Goal: Task Accomplishment & Management: Use online tool/utility

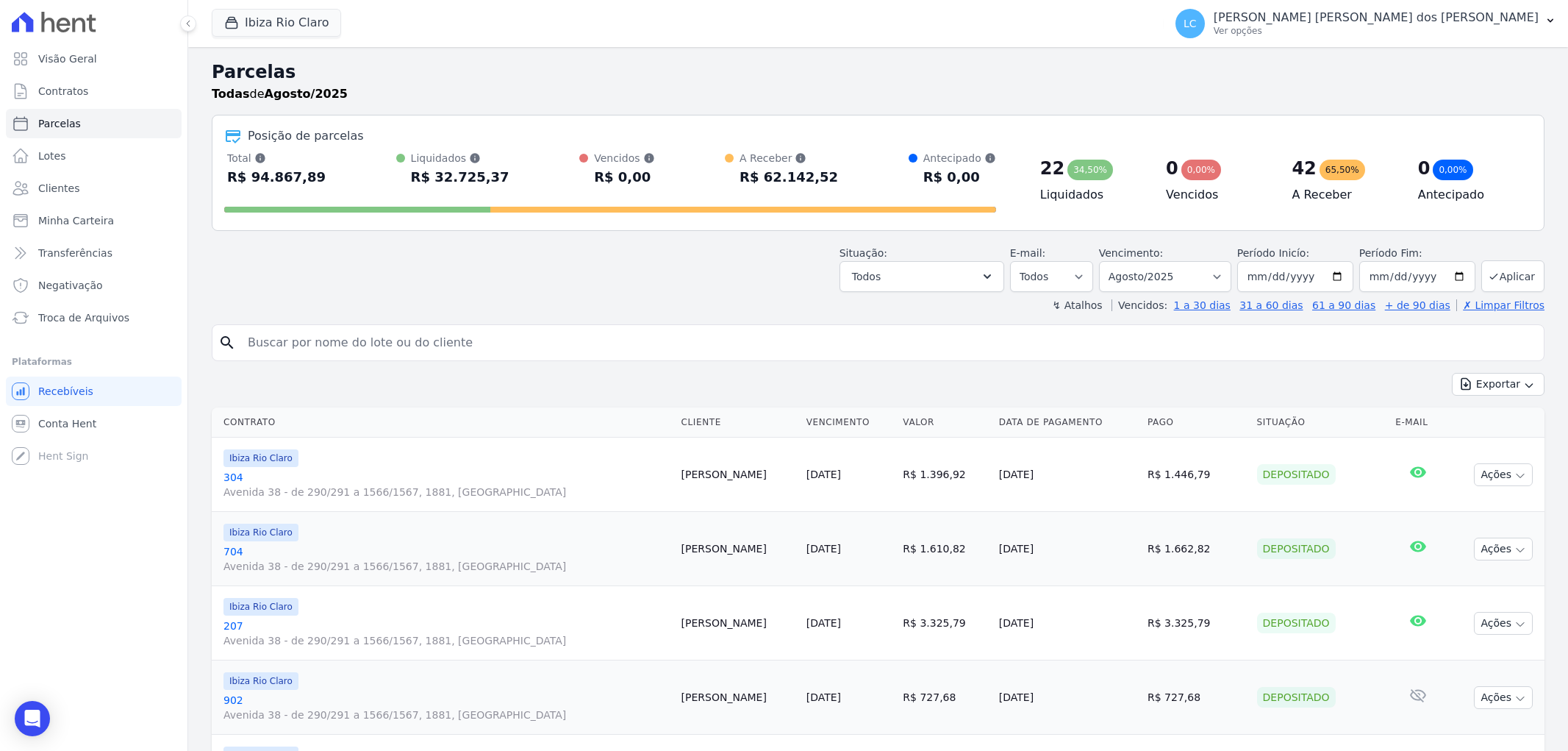
select select
click at [298, 15] on button "Ibiza Rio Claro" at bounding box center [276, 22] width 129 height 28
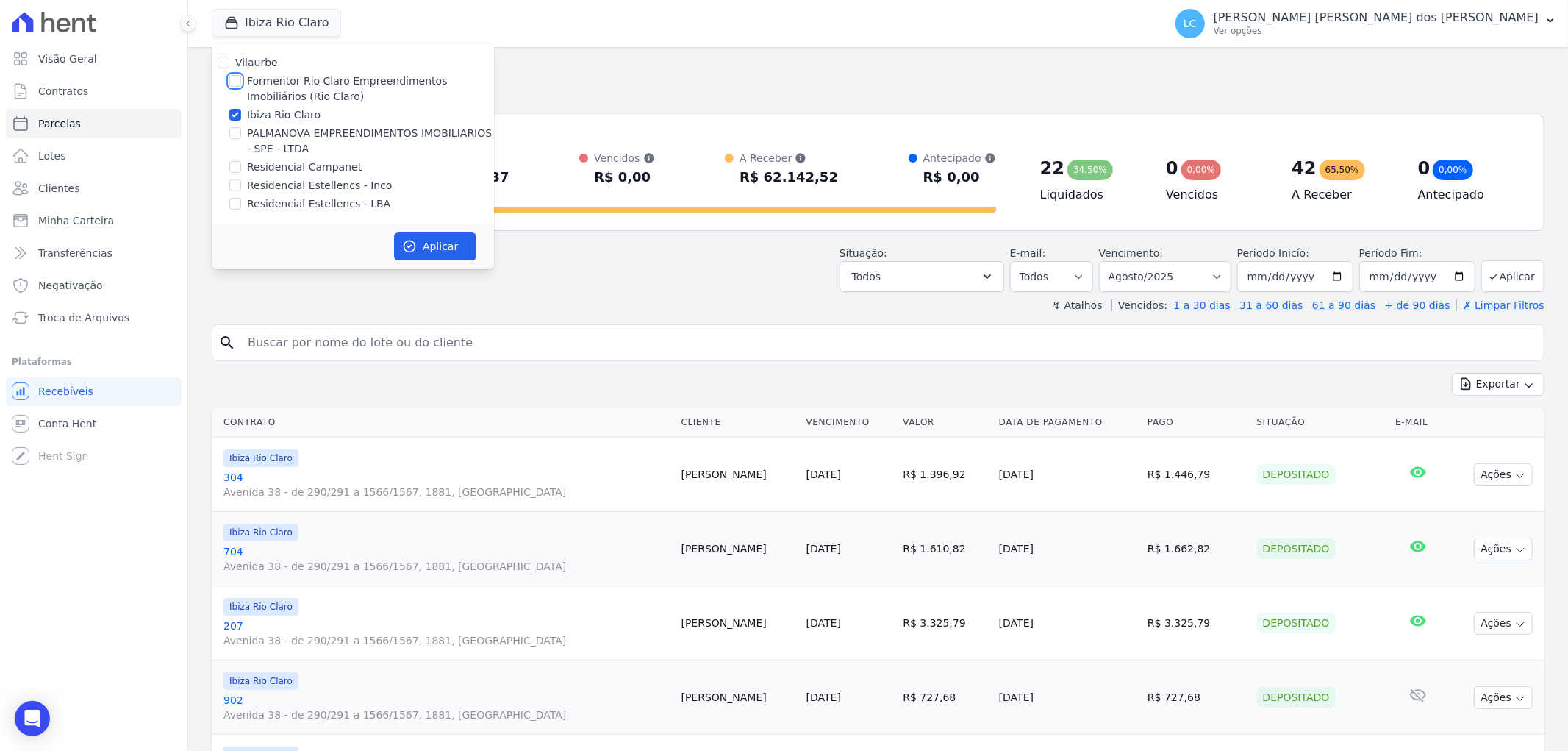
click at [238, 81] on input "Formentor Rio Claro Empreendimentos Imobiliários (Rio Claro)" at bounding box center [235, 81] width 12 height 12
checkbox input "true"
click at [231, 115] on input "Ibiza Rio Claro" at bounding box center [235, 114] width 12 height 12
checkbox input "false"
click at [414, 238] on button "Aplicar" at bounding box center [435, 246] width 83 height 28
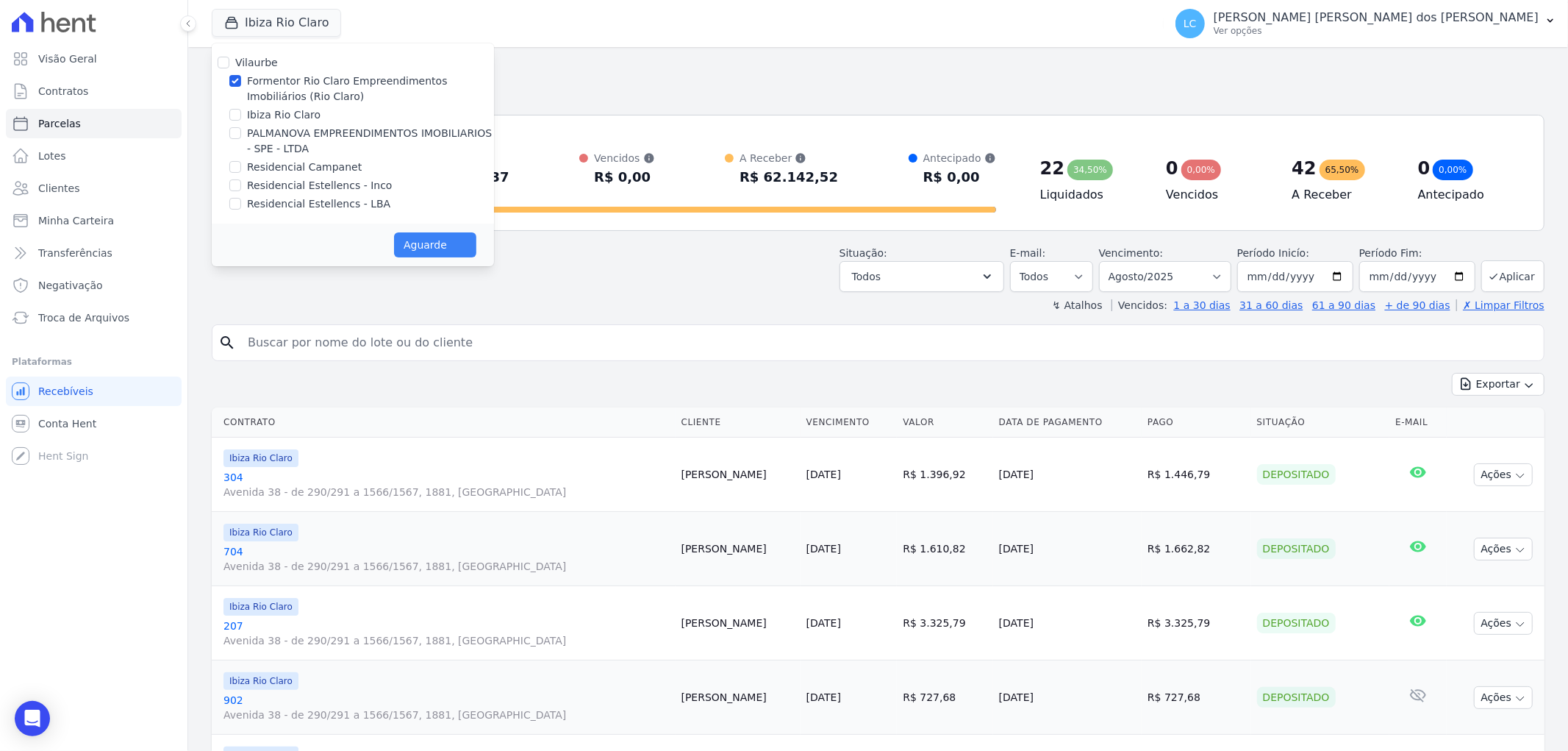
select select
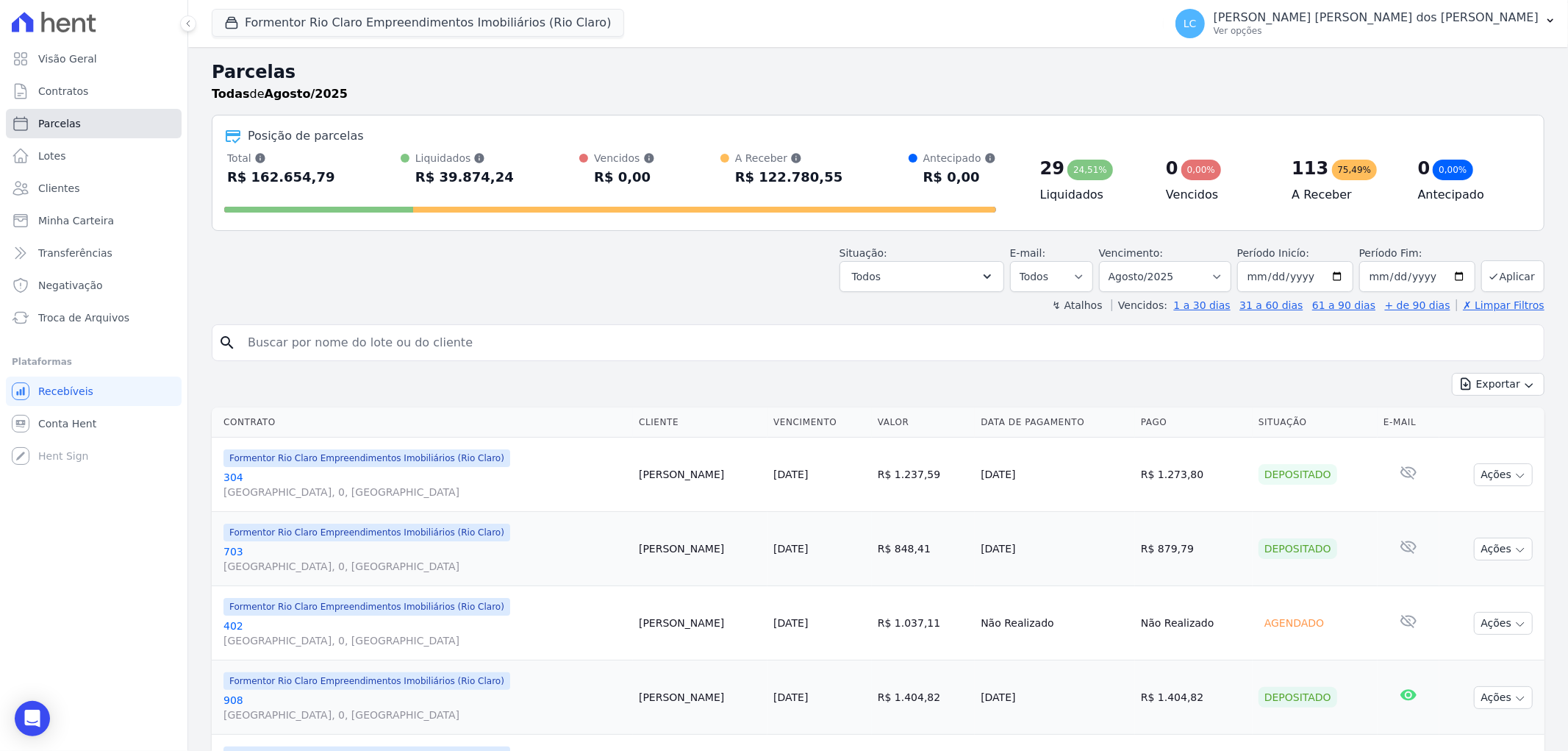
click at [74, 131] on link "Parcelas" at bounding box center [94, 123] width 176 height 30
select select
click at [1498, 380] on button "Exportar" at bounding box center [1498, 384] width 92 height 22
click at [1486, 439] on span "Exportar CSV" at bounding box center [1496, 444] width 78 height 14
